Goal: Task Accomplishment & Management: Complete application form

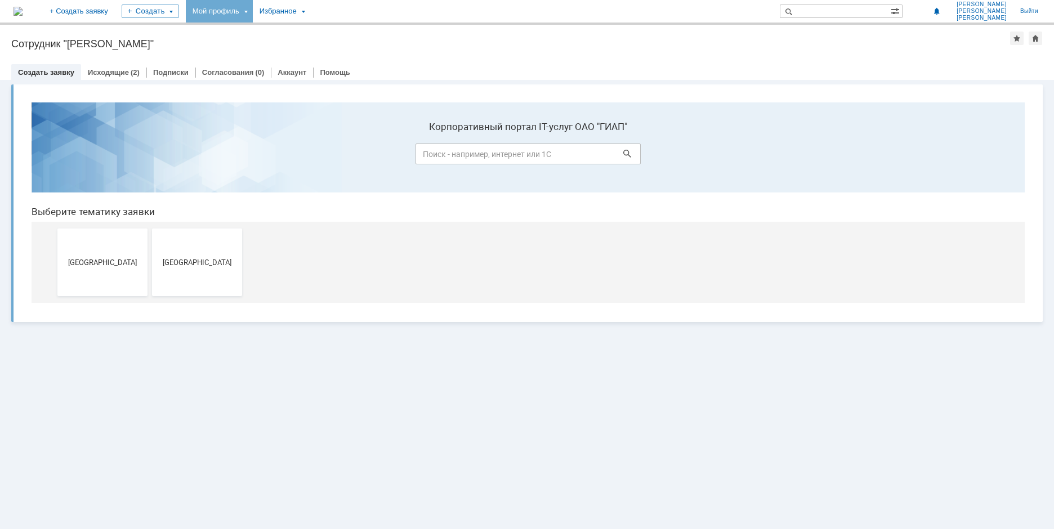
click at [253, 13] on div "Мой профиль" at bounding box center [219, 11] width 67 height 23
click at [262, 32] on link "Мой аккаунт" at bounding box center [231, 34] width 86 height 14
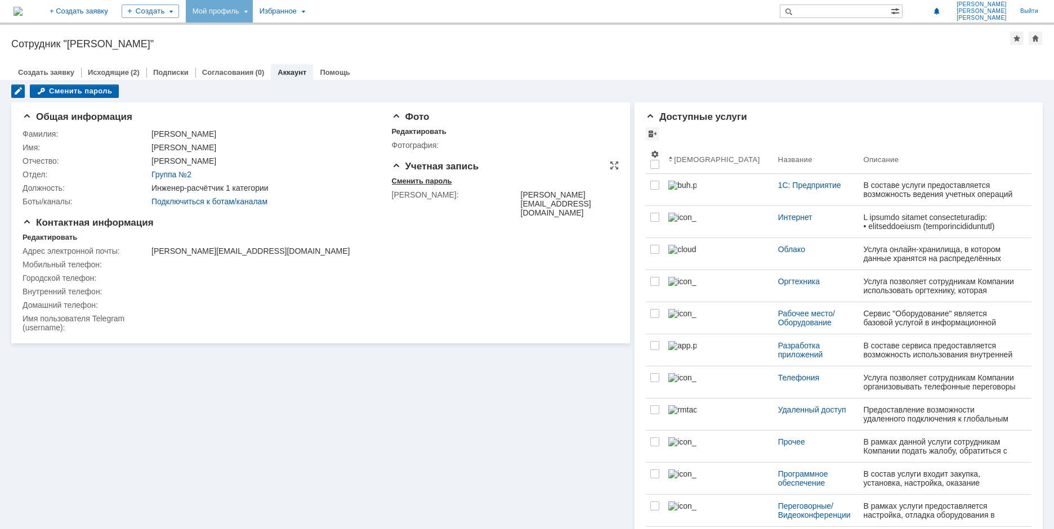
click at [402, 182] on div "Сменить пароль" at bounding box center [422, 181] width 60 height 9
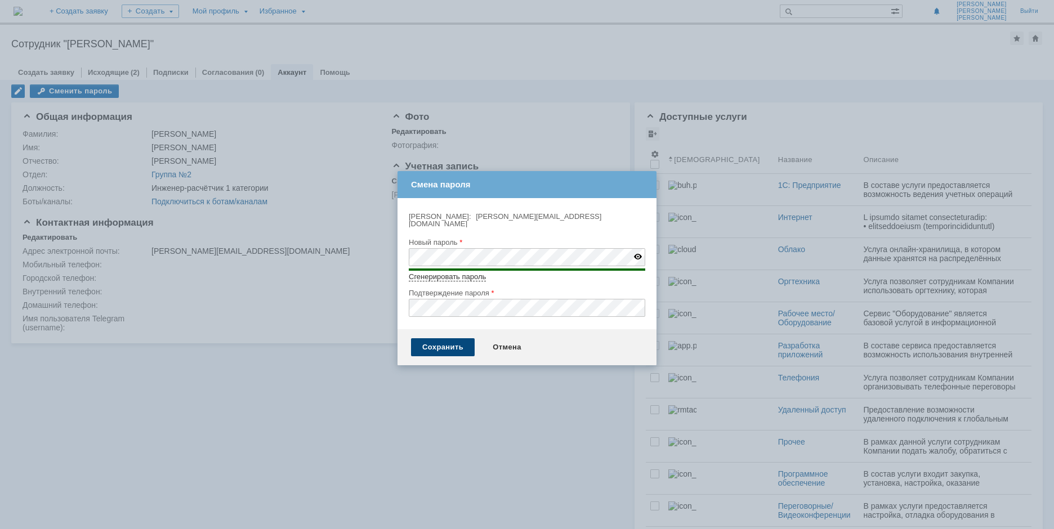
click at [443, 342] on div "Сохранить" at bounding box center [443, 347] width 64 height 18
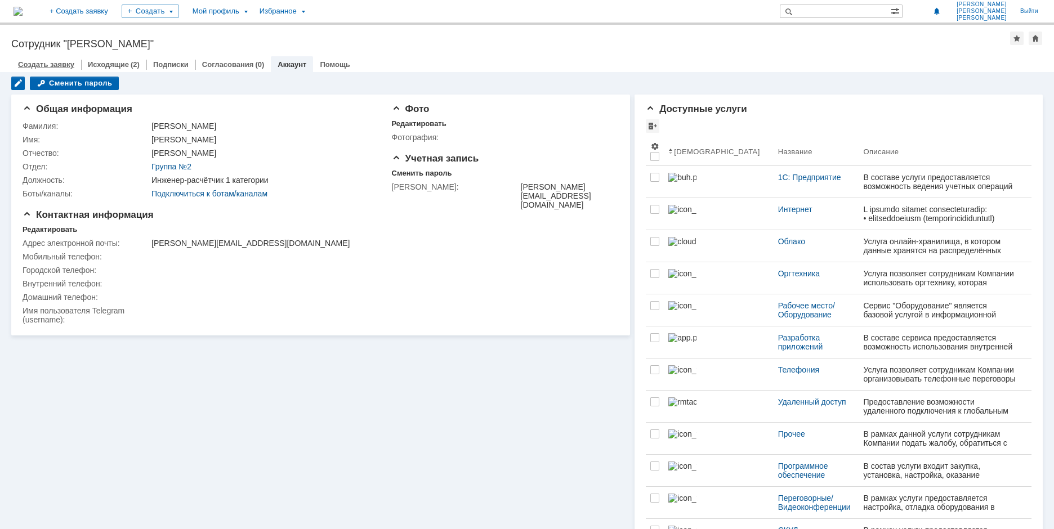
click at [62, 64] on link "Создать заявку" at bounding box center [46, 64] width 56 height 8
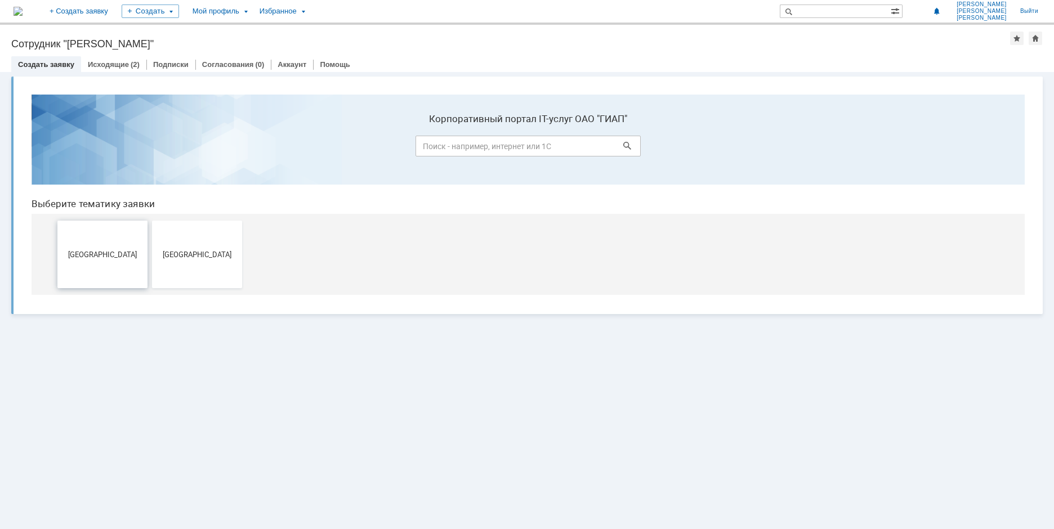
click at [110, 250] on span "[GEOGRAPHIC_DATA]" at bounding box center [102, 254] width 83 height 8
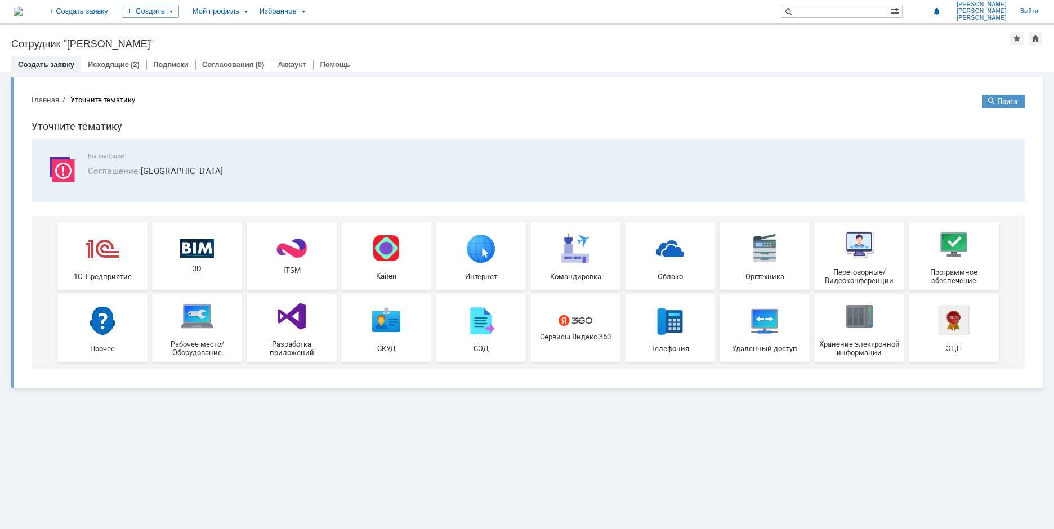
click at [117, 265] on img at bounding box center [103, 248] width 34 height 34
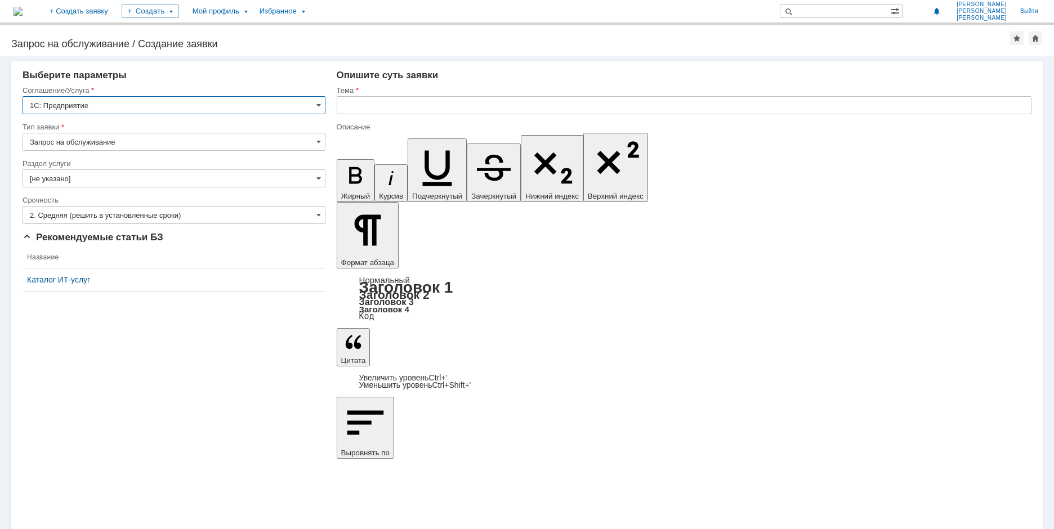
click at [141, 143] on input "Запрос на обслуживание" at bounding box center [174, 142] width 303 height 18
click at [140, 143] on input "Запрос на обслуживание" at bounding box center [174, 142] width 303 height 18
click at [121, 179] on span "Запрос на обслуживание" at bounding box center [174, 181] width 288 height 9
type input "Запрос на обслуживание"
click at [119, 180] on input "[не указано]" at bounding box center [174, 178] width 303 height 18
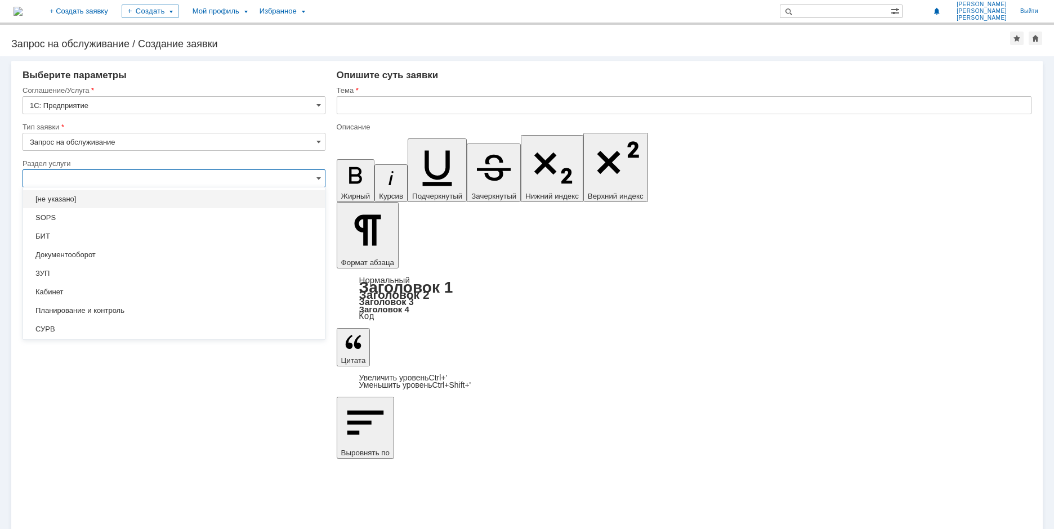
click at [84, 182] on input "text" at bounding box center [174, 178] width 303 height 18
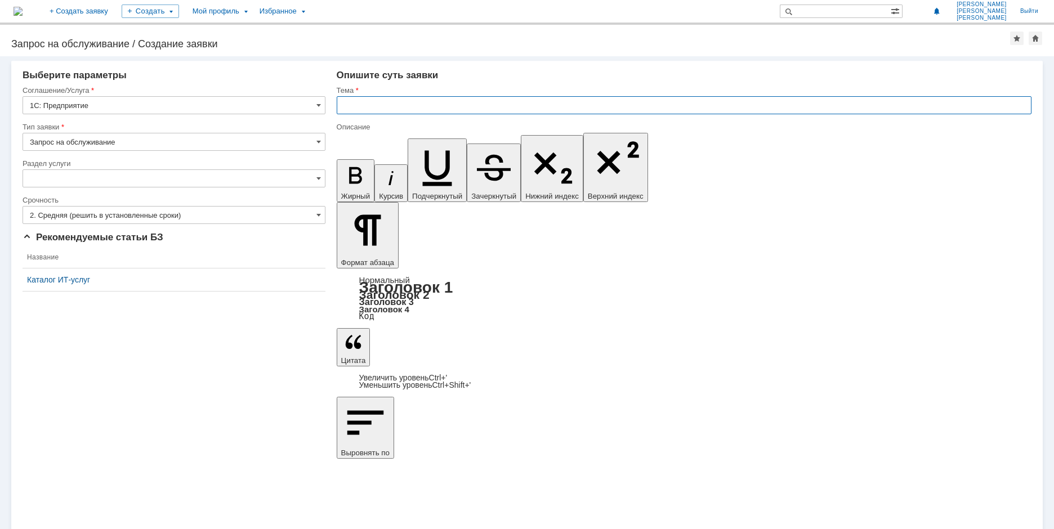
click at [400, 107] on input "text" at bounding box center [684, 105] width 694 height 18
type input "[не указано]"
click at [132, 214] on input "2. Средняя (решить в установленные сроки)" at bounding box center [174, 215] width 303 height 18
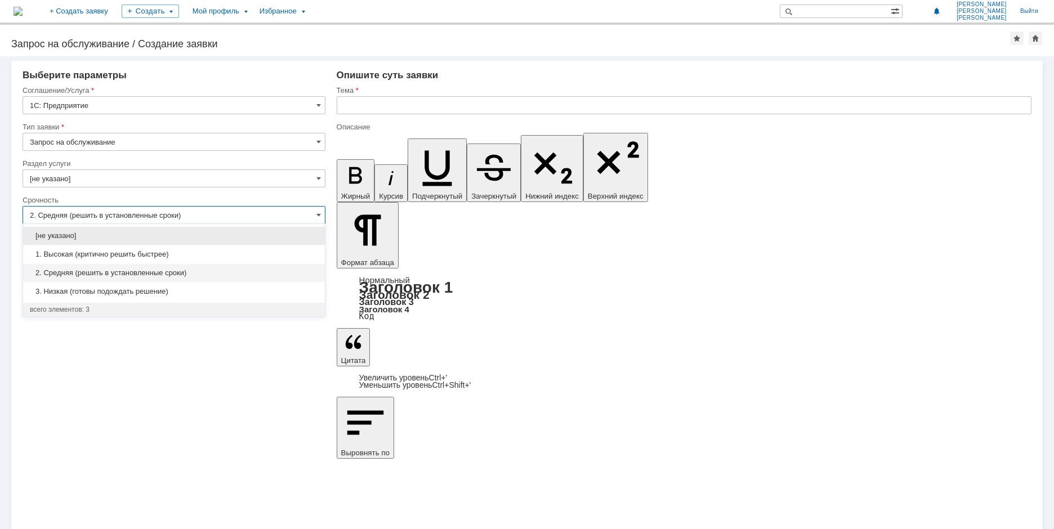
click at [110, 274] on span "2. Средняя (решить в установленные сроки)" at bounding box center [174, 272] width 288 height 9
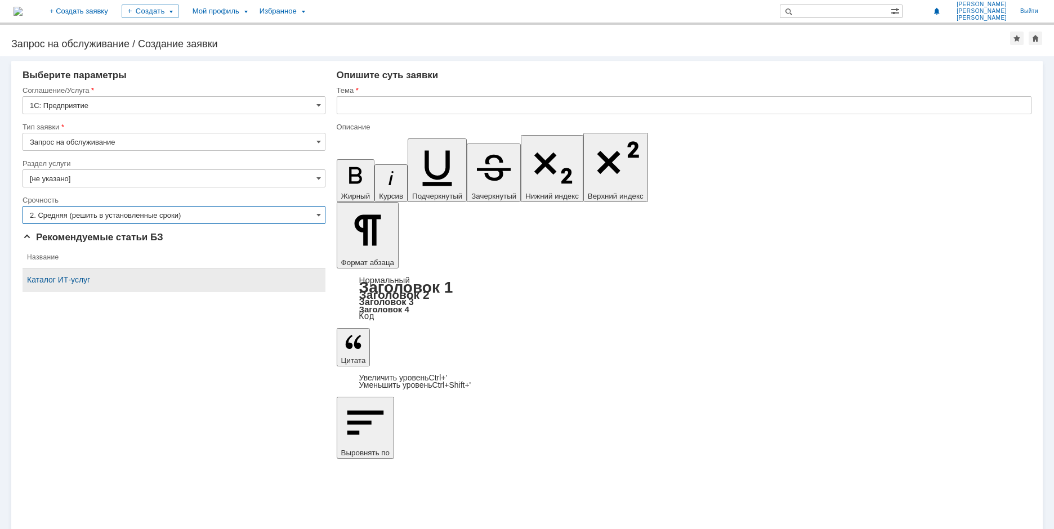
type input "2. Средняя (решить в установленные сроки)"
click at [75, 277] on div "Каталог ИТ-услуг" at bounding box center [174, 279] width 294 height 9
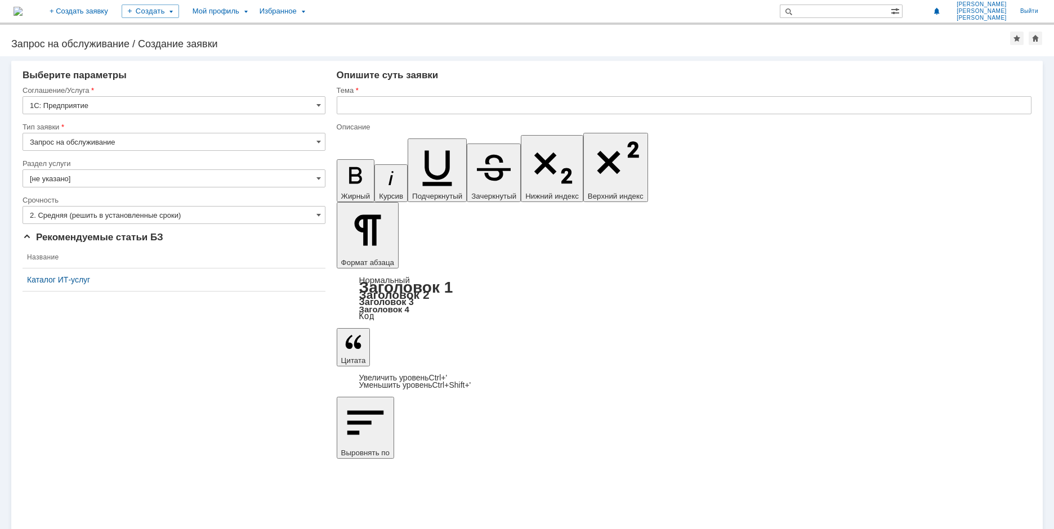
click at [82, 178] on input "[не указано]" at bounding box center [174, 178] width 303 height 18
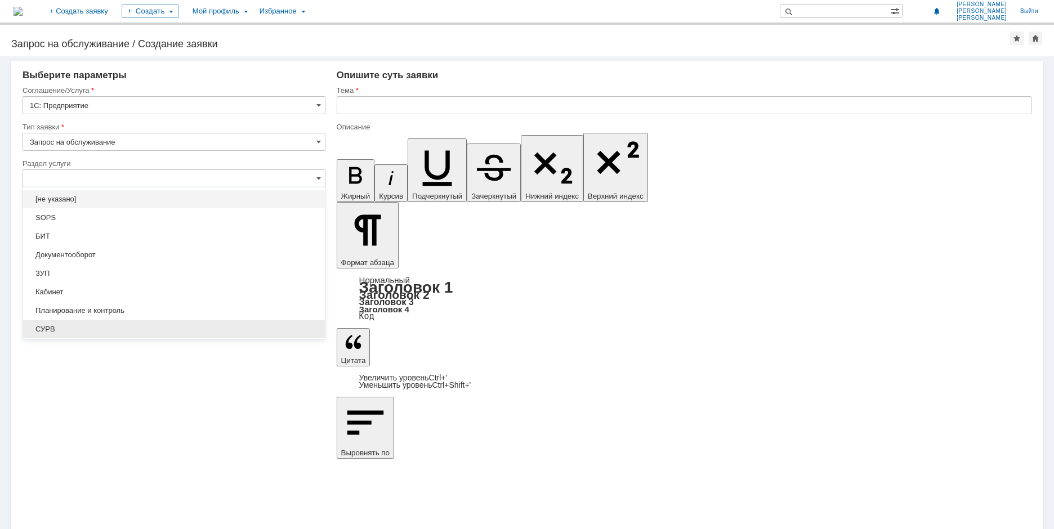
click at [58, 329] on span "СУРВ" at bounding box center [174, 329] width 288 height 9
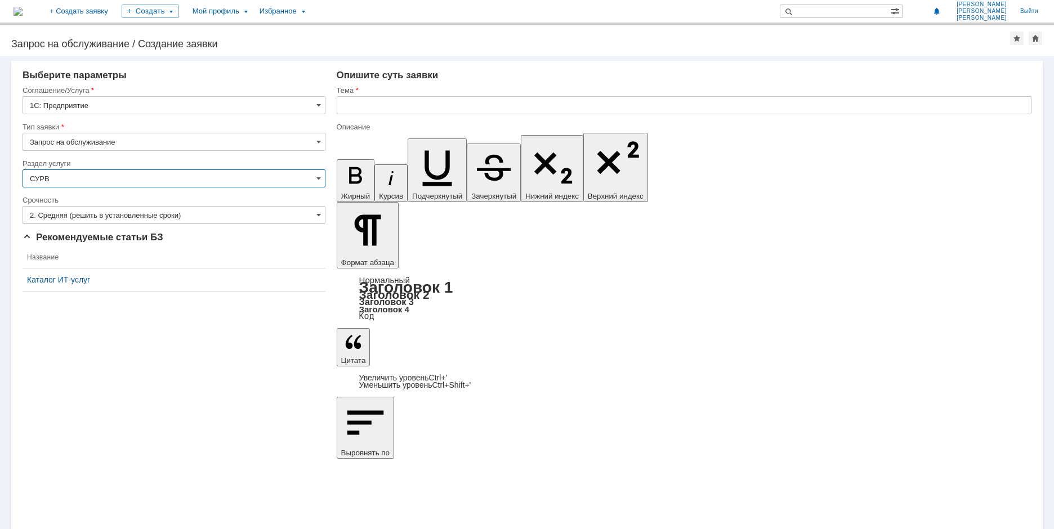
type input "СУРВ"
click at [388, 100] on input "text" at bounding box center [684, 105] width 694 height 18
click at [385, 106] on input "text" at bounding box center [684, 105] width 694 height 18
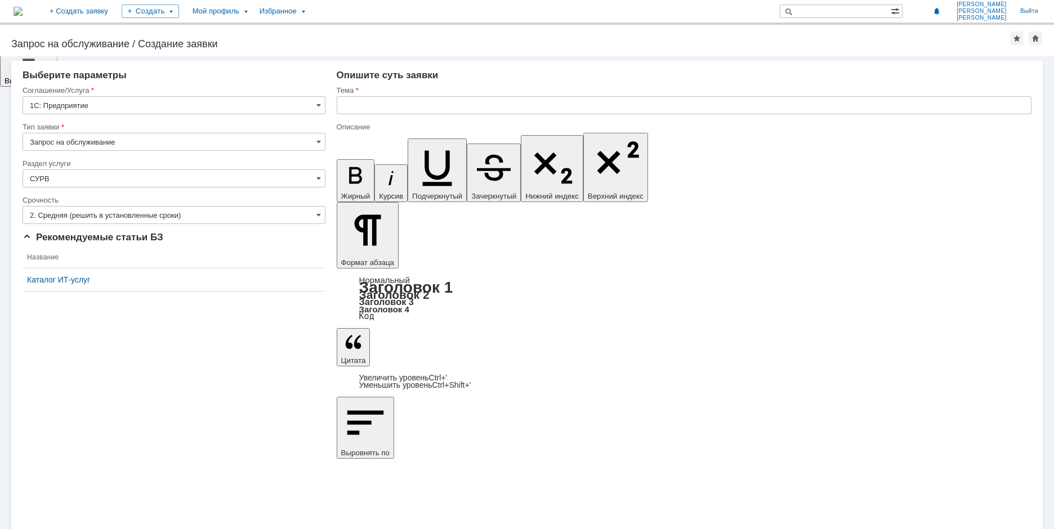
click at [369, 105] on input "text" at bounding box center [684, 105] width 694 height 18
click at [392, 108] on input "text" at bounding box center [684, 105] width 694 height 18
type input "Н"
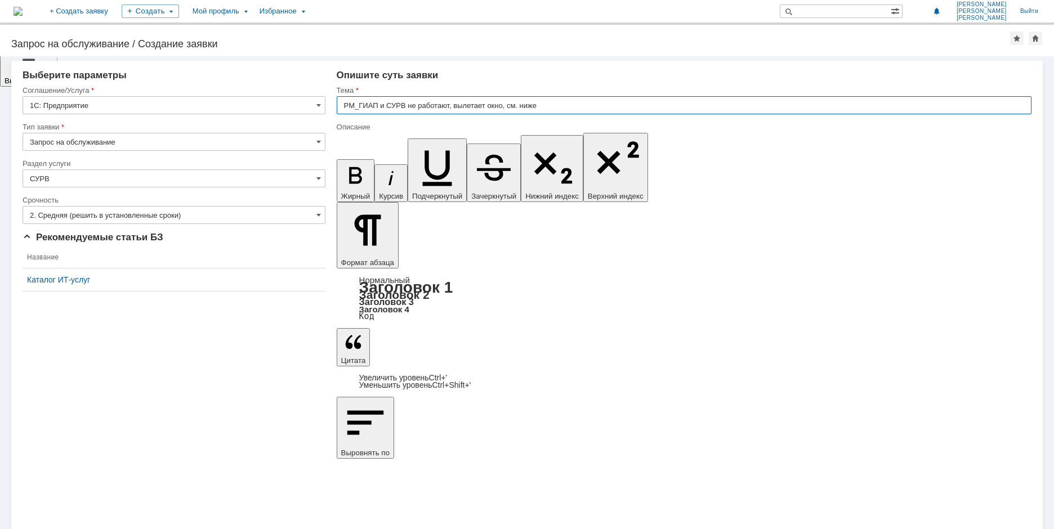
type input "PM_ГИАП и СУРВ не работают, вылетает окно, см. ниже"
